Goal: Book appointment/travel/reservation

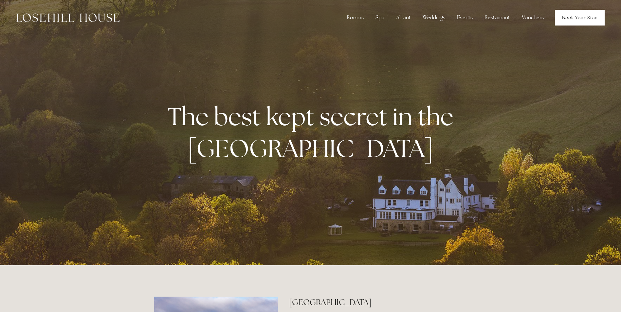
click at [566, 14] on link "Book Your Stay" at bounding box center [580, 18] width 50 height 16
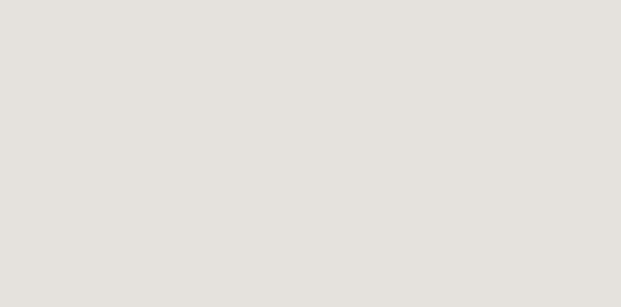
scroll to position [48, 0]
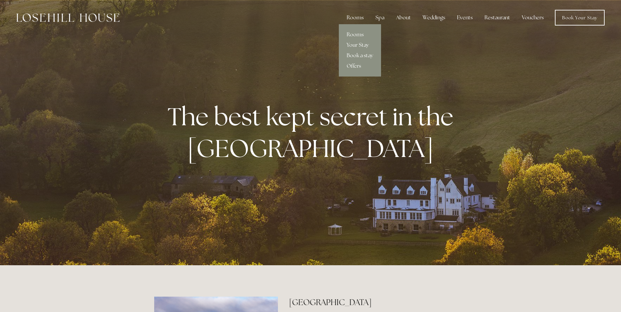
click at [355, 45] on link "Your Stay" at bounding box center [360, 45] width 42 height 10
